Goal: Find specific page/section: Find specific page/section

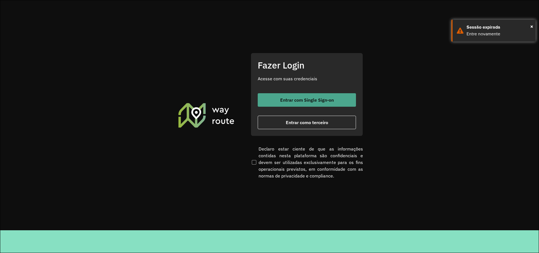
click at [284, 101] on span "Entrar com Single Sign-on" at bounding box center [307, 100] width 54 height 4
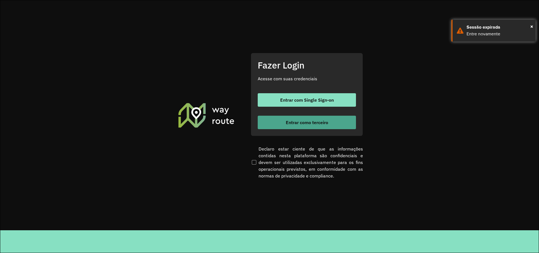
click at [292, 124] on span "Entrar como terceiro" at bounding box center [307, 122] width 42 height 4
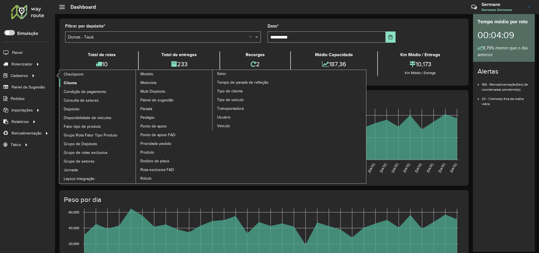
click at [78, 83] on link "Cliente" at bounding box center [97, 83] width 77 height 8
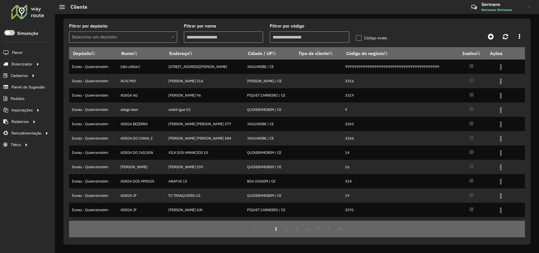
click at [171, 39] on span at bounding box center [173, 37] width 7 height 7
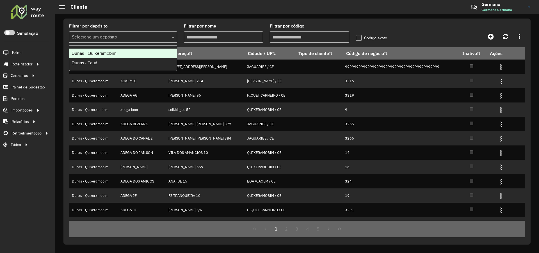
click at [104, 55] on span "Dunas - Quixeramobim" at bounding box center [94, 53] width 45 height 5
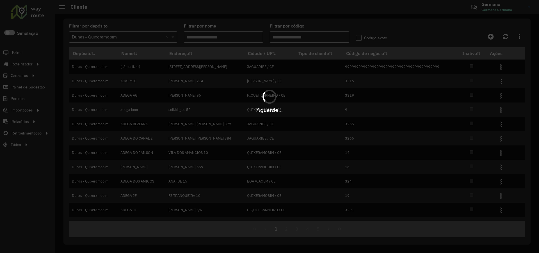
click at [292, 36] on div "Aguarde..." at bounding box center [269, 126] width 539 height 253
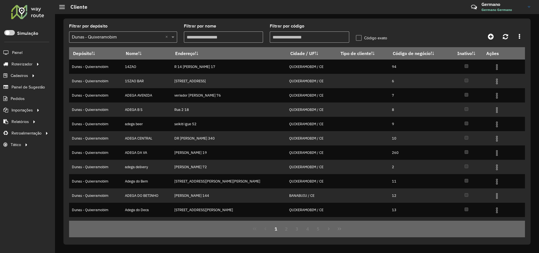
click at [284, 37] on input "Filtrar por código" at bounding box center [309, 36] width 79 height 11
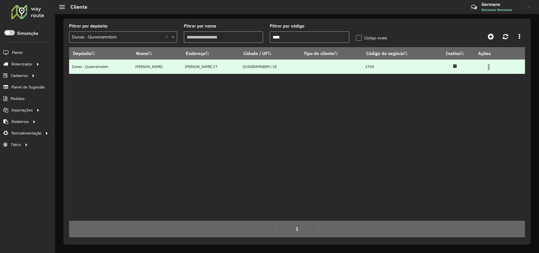
type input "****"
click at [491, 67] on img at bounding box center [489, 67] width 7 height 7
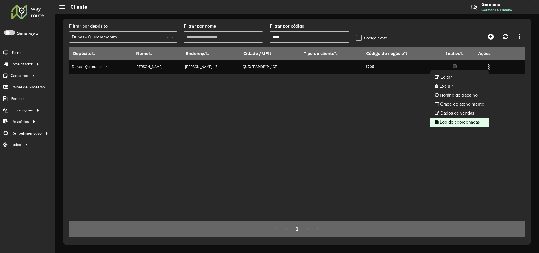
click at [447, 121] on li "Log de coordenadas" at bounding box center [460, 122] width 58 height 9
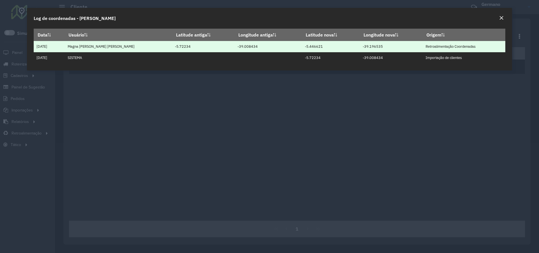
drag, startPoint x: 364, startPoint y: 48, endPoint x: 281, endPoint y: 46, distance: 82.6
click at [281, 46] on tr "[DATE] Magna [PERSON_NAME] [PERSON_NAME] -5.72234 -39.008434 -5.446621 -39.1965…" at bounding box center [270, 46] width 472 height 11
copy tr "-5.446621 -39.196535"
